Goal: Find specific page/section: Find specific page/section

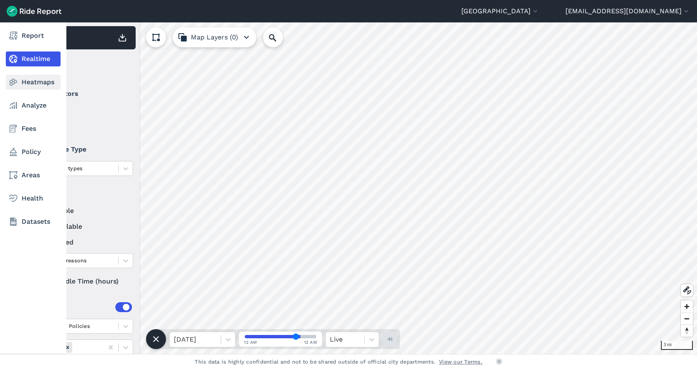
click at [39, 79] on link "Heatmaps" at bounding box center [33, 82] width 55 height 15
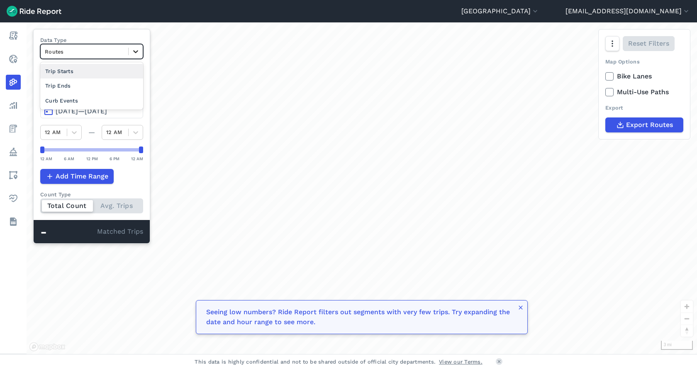
click at [141, 52] on div at bounding box center [136, 51] width 14 height 14
click at [100, 73] on div "Trip Starts" at bounding box center [91, 71] width 103 height 15
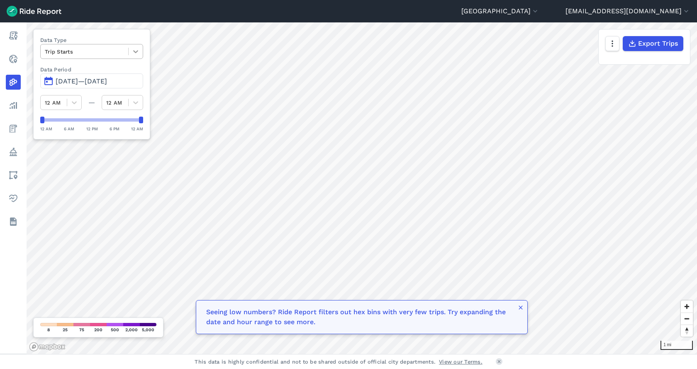
click at [134, 54] on icon at bounding box center [136, 51] width 8 height 8
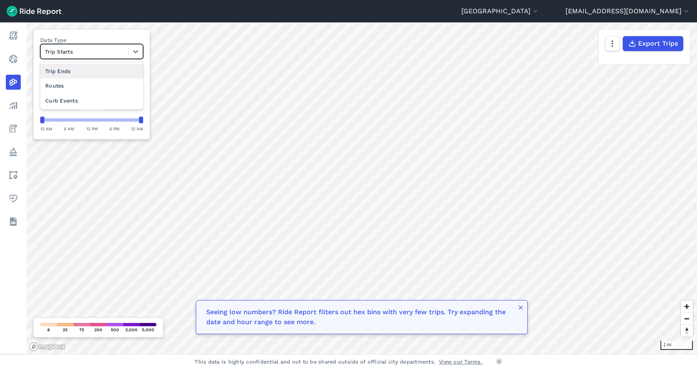
click at [105, 75] on div "Trip Ends" at bounding box center [91, 71] width 103 height 15
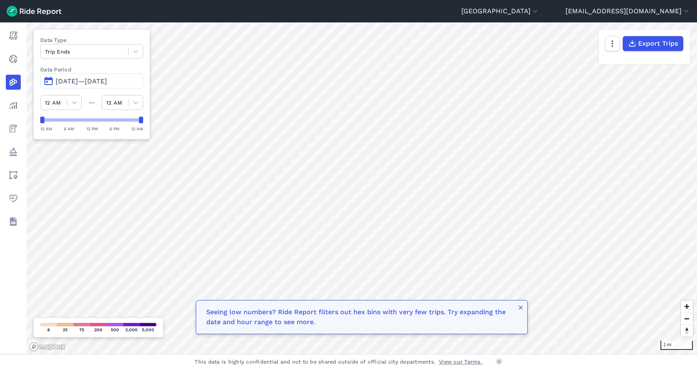
click at [74, 82] on span "[DATE]—[DATE]" at bounding box center [81, 81] width 51 height 8
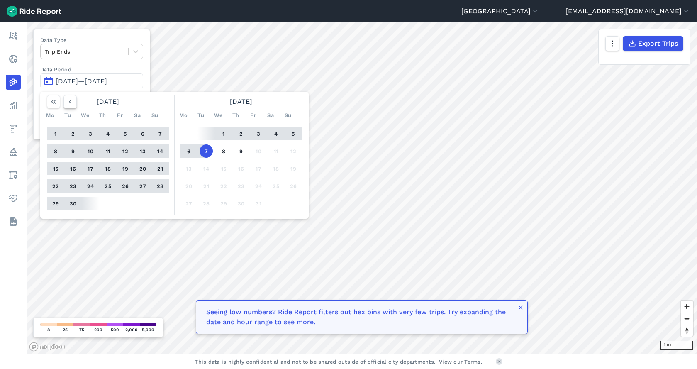
click at [68, 101] on icon "button" at bounding box center [70, 101] width 8 height 8
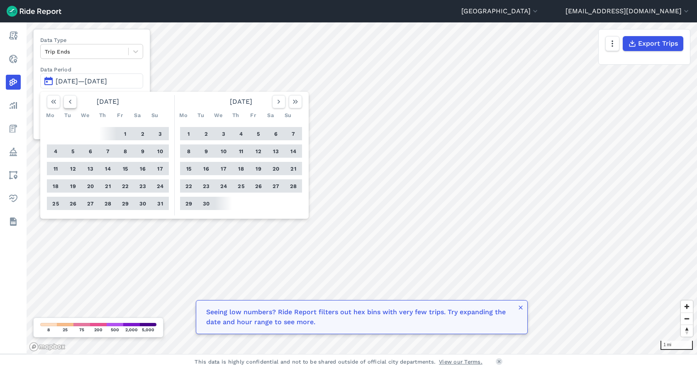
click at [68, 101] on icon "button" at bounding box center [70, 101] width 8 height 8
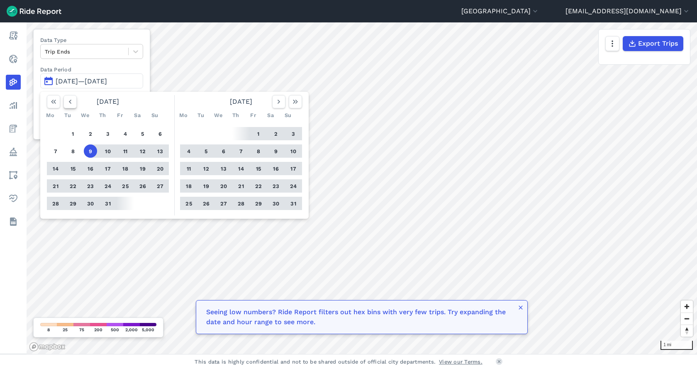
click at [70, 101] on use "button" at bounding box center [70, 102] width 2 height 4
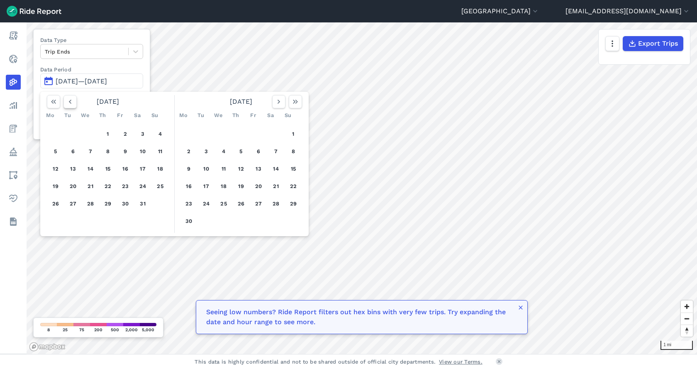
click at [70, 101] on use "button" at bounding box center [70, 102] width 2 height 4
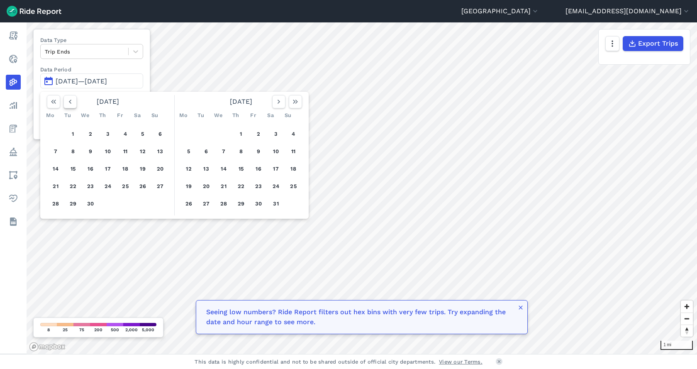
click at [70, 101] on use "button" at bounding box center [70, 102] width 2 height 4
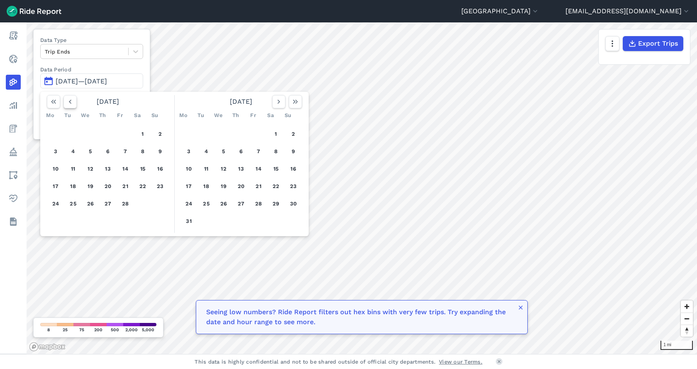
click at [70, 101] on use "button" at bounding box center [70, 102] width 2 height 4
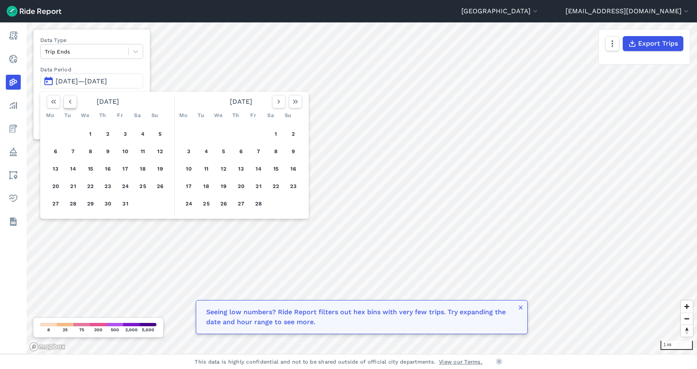
click at [70, 101] on use "button" at bounding box center [70, 102] width 2 height 4
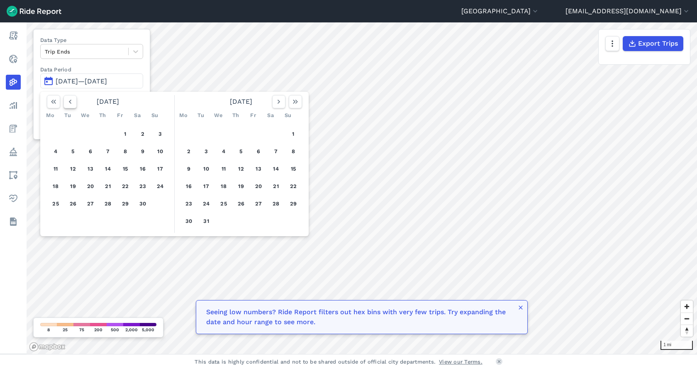
click at [70, 101] on use "button" at bounding box center [70, 102] width 2 height 4
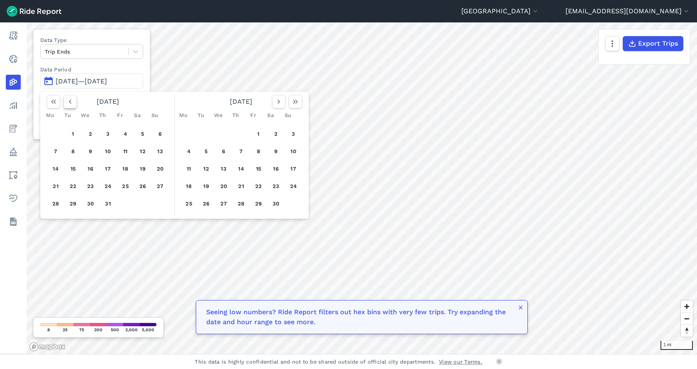
click at [70, 101] on use "button" at bounding box center [70, 102] width 2 height 4
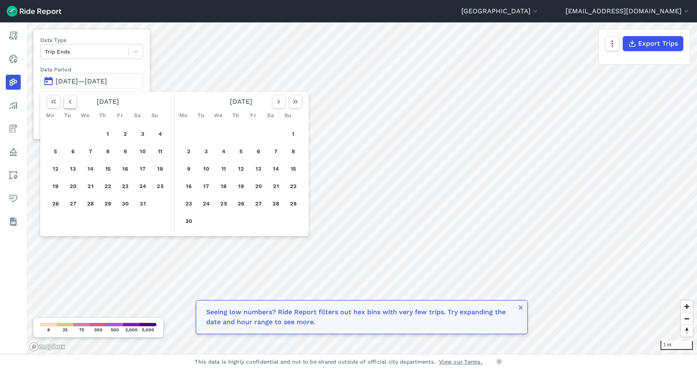
click at [70, 100] on icon "button" at bounding box center [70, 101] width 8 height 8
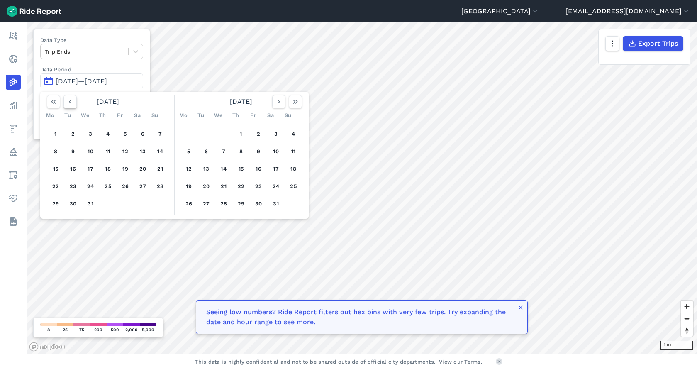
click at [70, 100] on icon "button" at bounding box center [70, 101] width 8 height 8
click at [209, 152] on button "9" at bounding box center [206, 150] width 13 height 13
click at [279, 102] on icon "button" at bounding box center [279, 101] width 8 height 8
click at [279, 102] on use "button" at bounding box center [279, 102] width 2 height 4
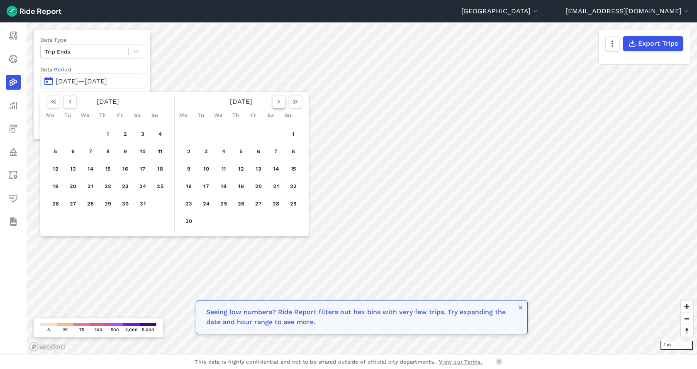
click at [279, 103] on use "button" at bounding box center [279, 102] width 2 height 4
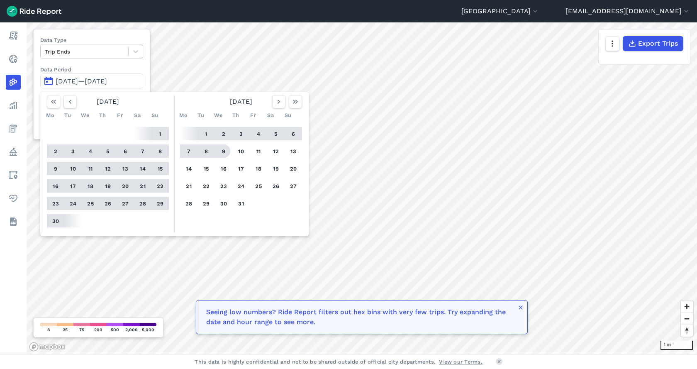
click at [225, 152] on button "9" at bounding box center [223, 150] width 13 height 13
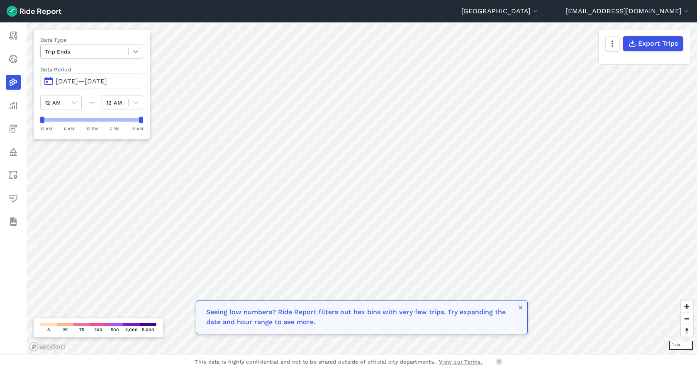
click at [135, 54] on icon at bounding box center [136, 51] width 8 height 8
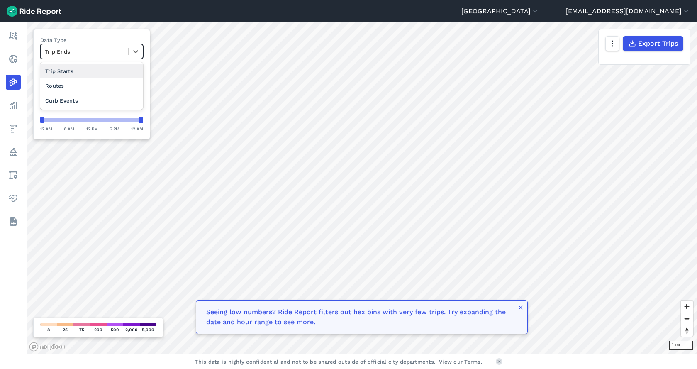
click at [72, 73] on div "Trip Starts" at bounding box center [91, 71] width 103 height 15
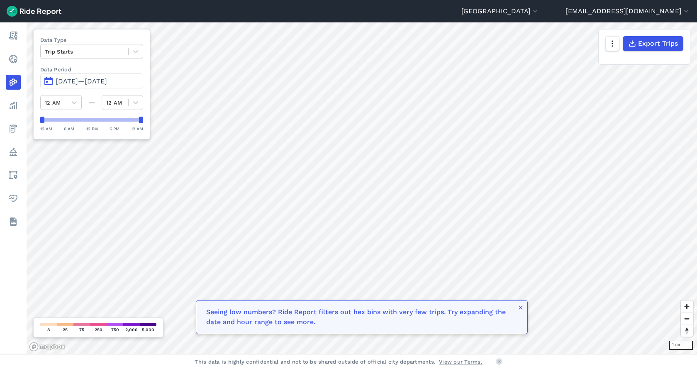
click at [80, 81] on span "[DATE]—[DATE]" at bounding box center [81, 81] width 51 height 8
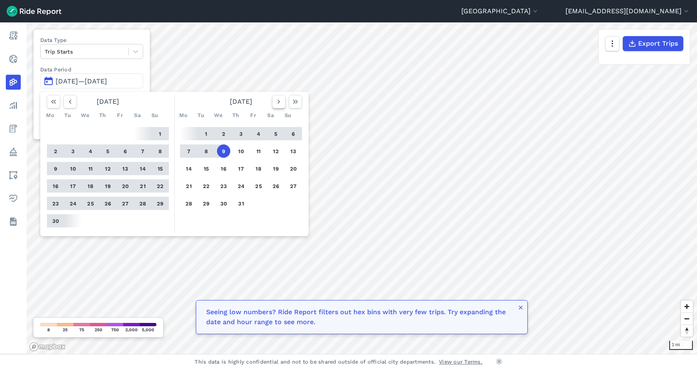
click at [277, 101] on icon "button" at bounding box center [279, 101] width 8 height 8
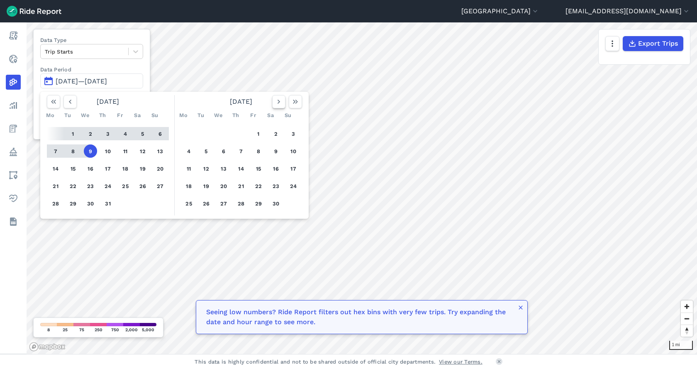
click at [277, 101] on icon "button" at bounding box center [279, 101] width 8 height 8
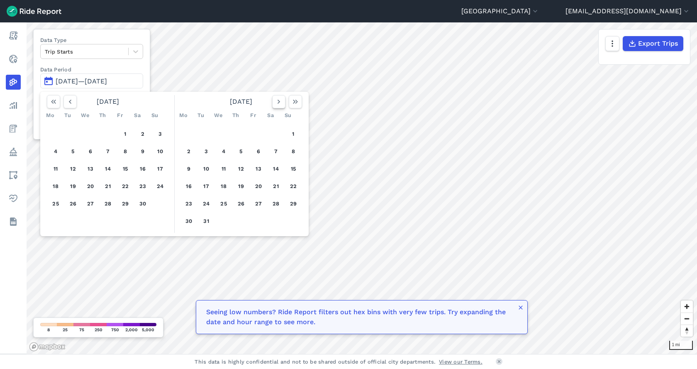
click at [277, 101] on icon "button" at bounding box center [279, 101] width 8 height 8
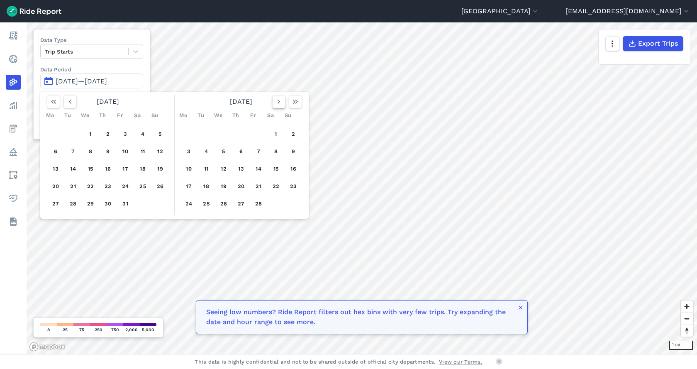
click at [277, 101] on icon "button" at bounding box center [279, 101] width 8 height 8
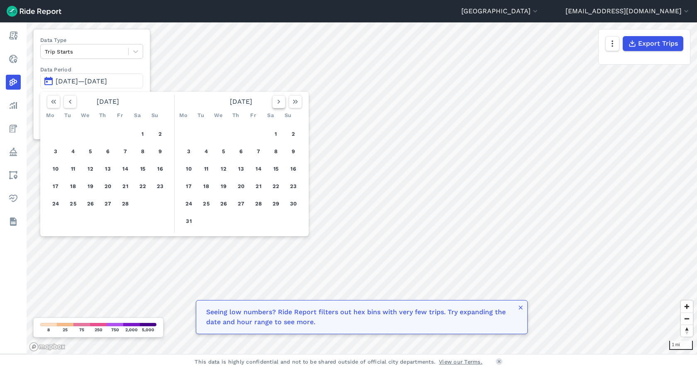
click at [277, 101] on icon "button" at bounding box center [279, 101] width 8 height 8
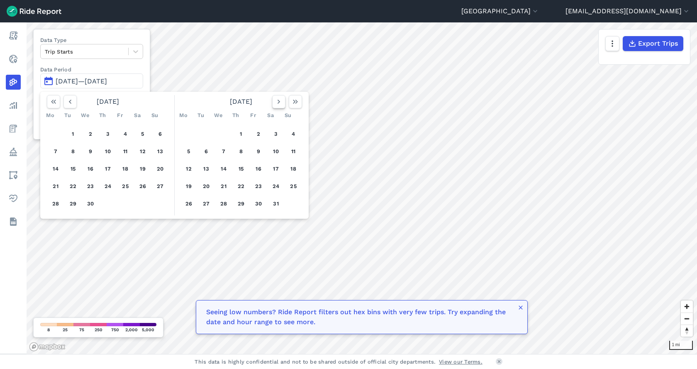
click at [277, 101] on icon "button" at bounding box center [279, 101] width 8 height 8
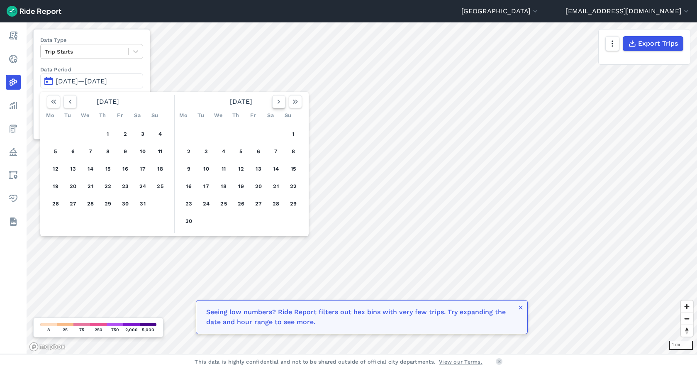
click at [277, 101] on icon "button" at bounding box center [279, 101] width 8 height 8
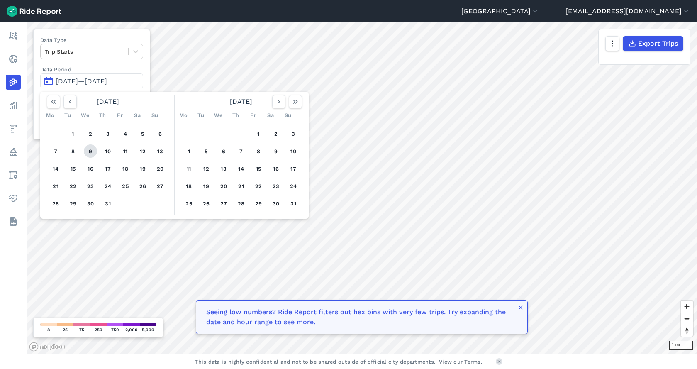
click at [89, 152] on button "9" at bounding box center [90, 150] width 13 height 13
click at [279, 105] on icon "button" at bounding box center [279, 101] width 8 height 8
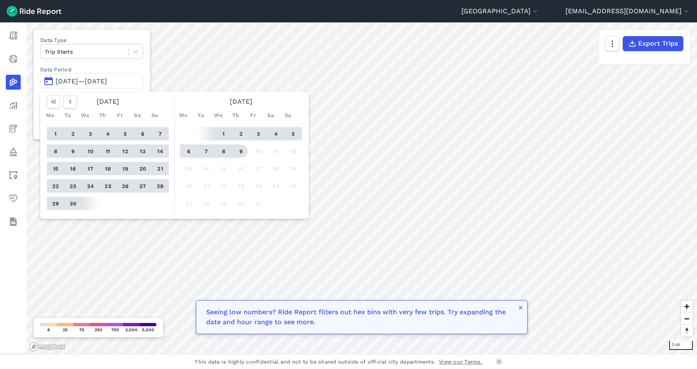
click at [240, 149] on button "9" at bounding box center [240, 150] width 13 height 13
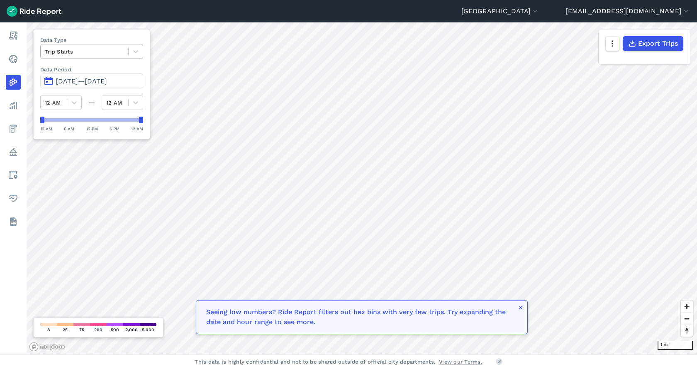
click at [113, 50] on div at bounding box center [84, 52] width 79 height 10
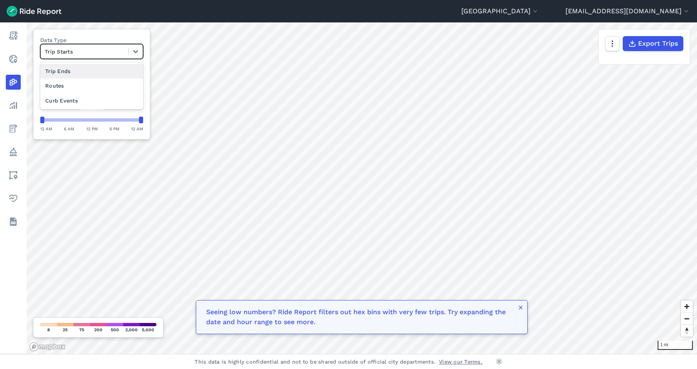
click at [104, 72] on div "Trip Ends" at bounding box center [91, 71] width 103 height 15
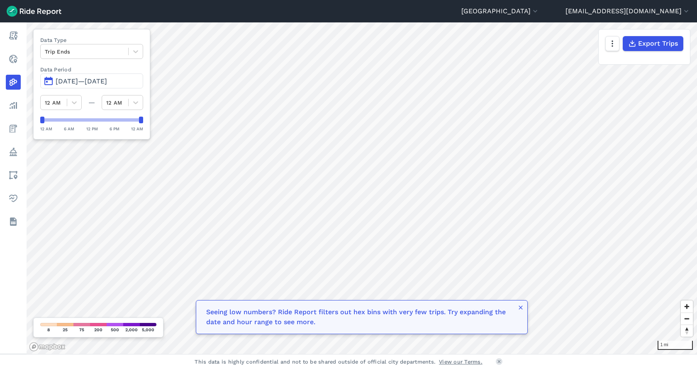
click at [356, 7] on div "Cleveland Cleveland Cuyahoga County [EMAIL_ADDRESS][DOMAIN_NAME] Settings Terms…" at bounding box center [348, 184] width 697 height 369
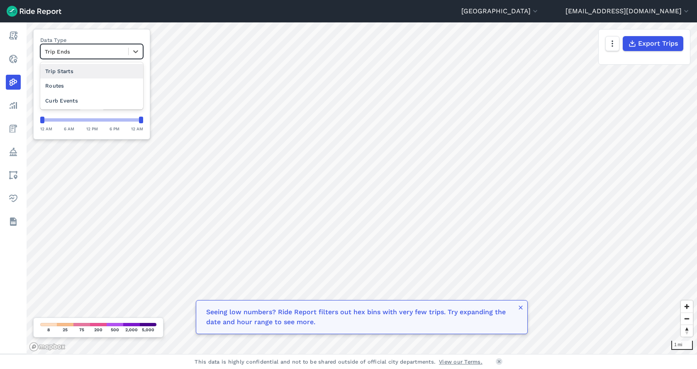
click at [102, 50] on div at bounding box center [84, 52] width 79 height 10
click at [71, 90] on div "Routes" at bounding box center [91, 85] width 103 height 15
